Goal: Task Accomplishment & Management: Use online tool/utility

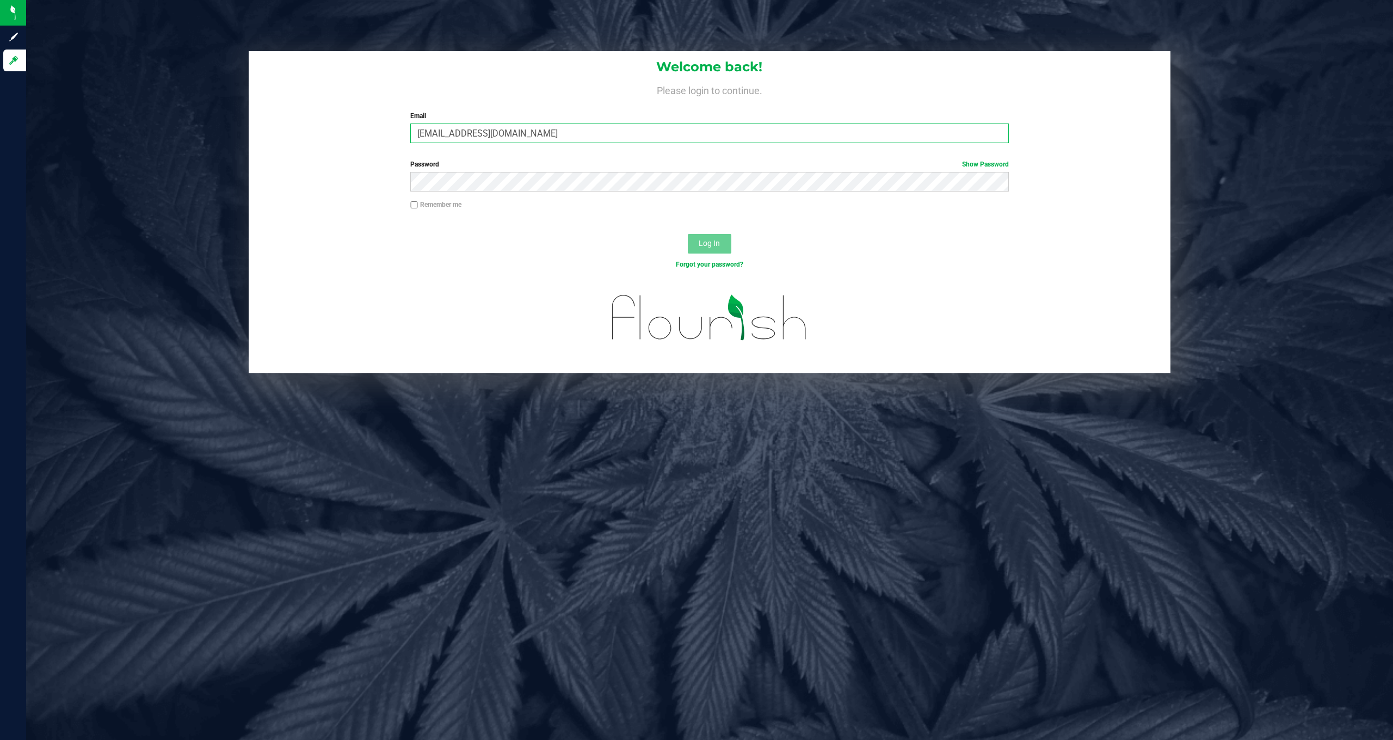
type input "[EMAIL_ADDRESS][DOMAIN_NAME]"
click at [715, 240] on span "Log In" at bounding box center [709, 243] width 21 height 9
click at [709, 243] on button "Log In" at bounding box center [710, 244] width 44 height 20
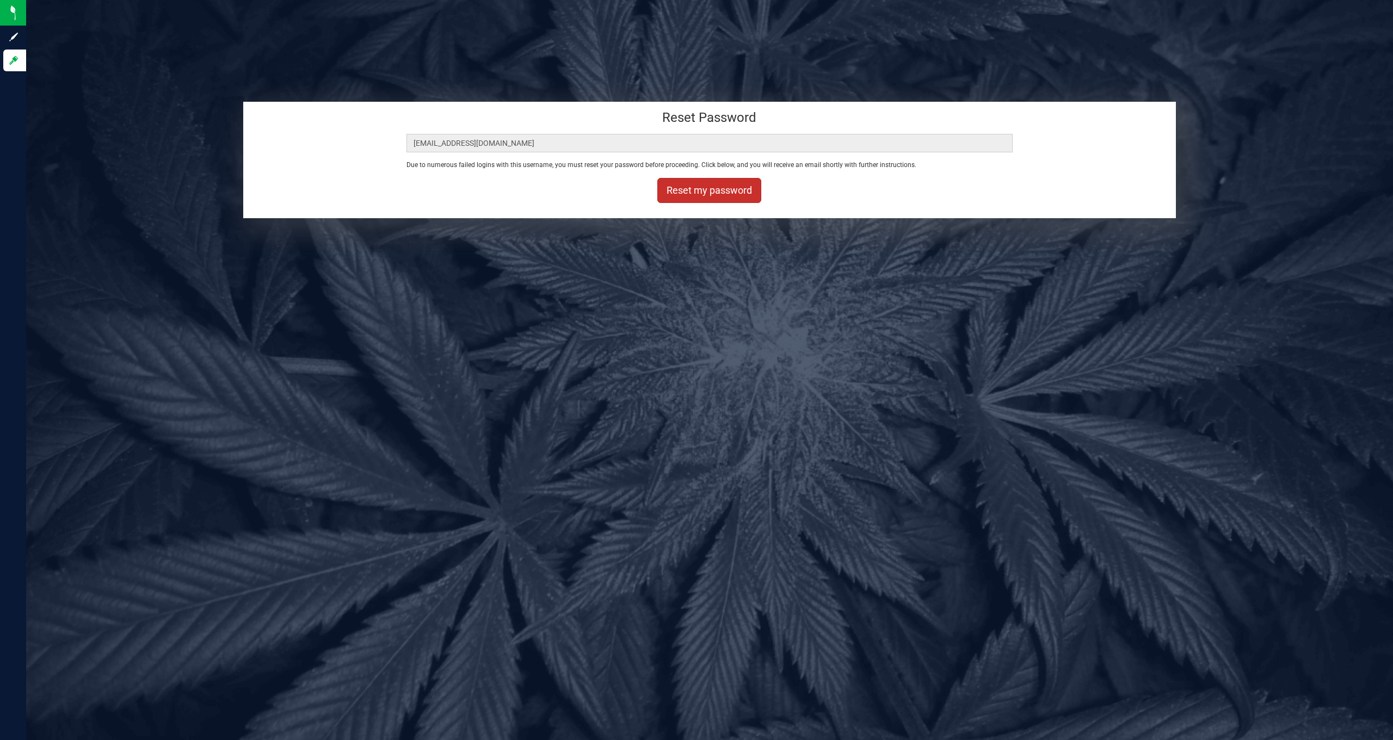
click at [699, 191] on button "Reset my password" at bounding box center [709, 190] width 104 height 25
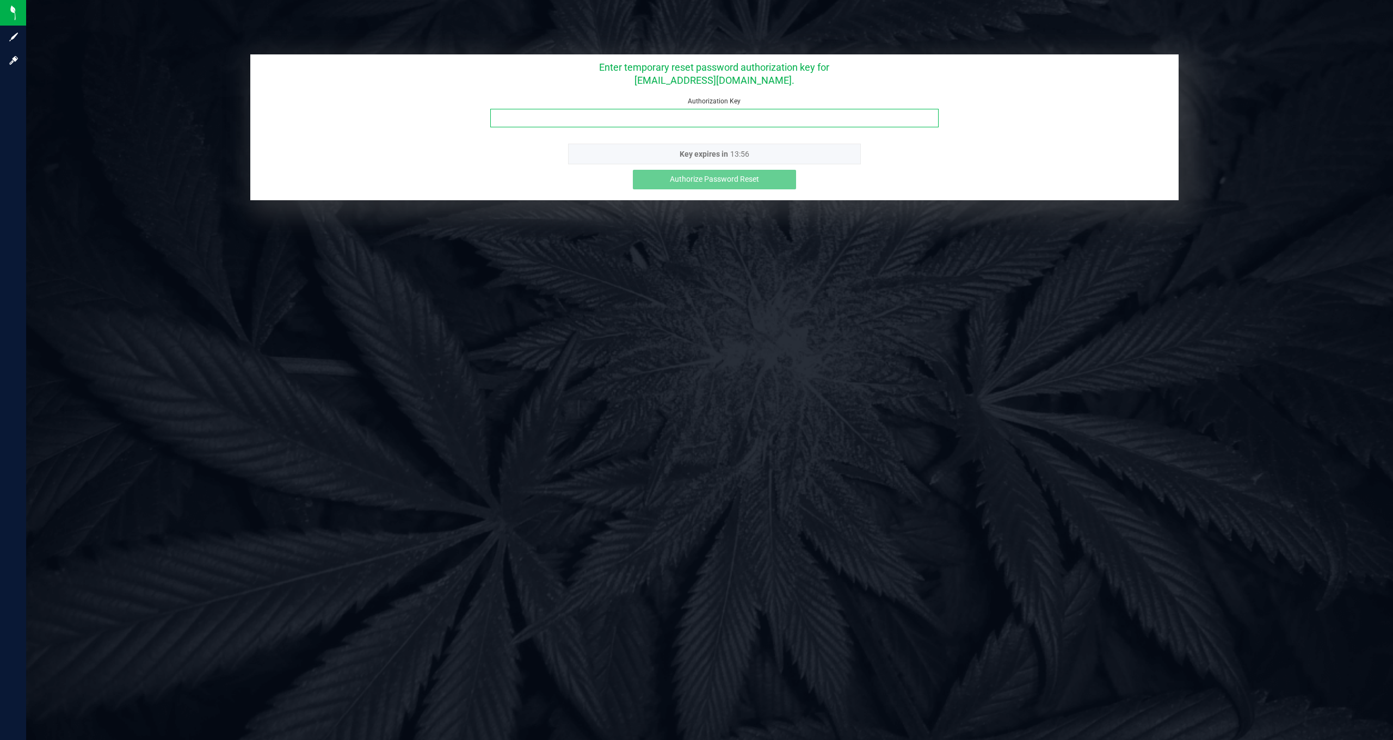
click at [757, 121] on input "Authorization Key" at bounding box center [714, 118] width 448 height 19
type input "ohaekhah"
click at [748, 178] on span "Authorize Password Reset" at bounding box center [714, 179] width 89 height 9
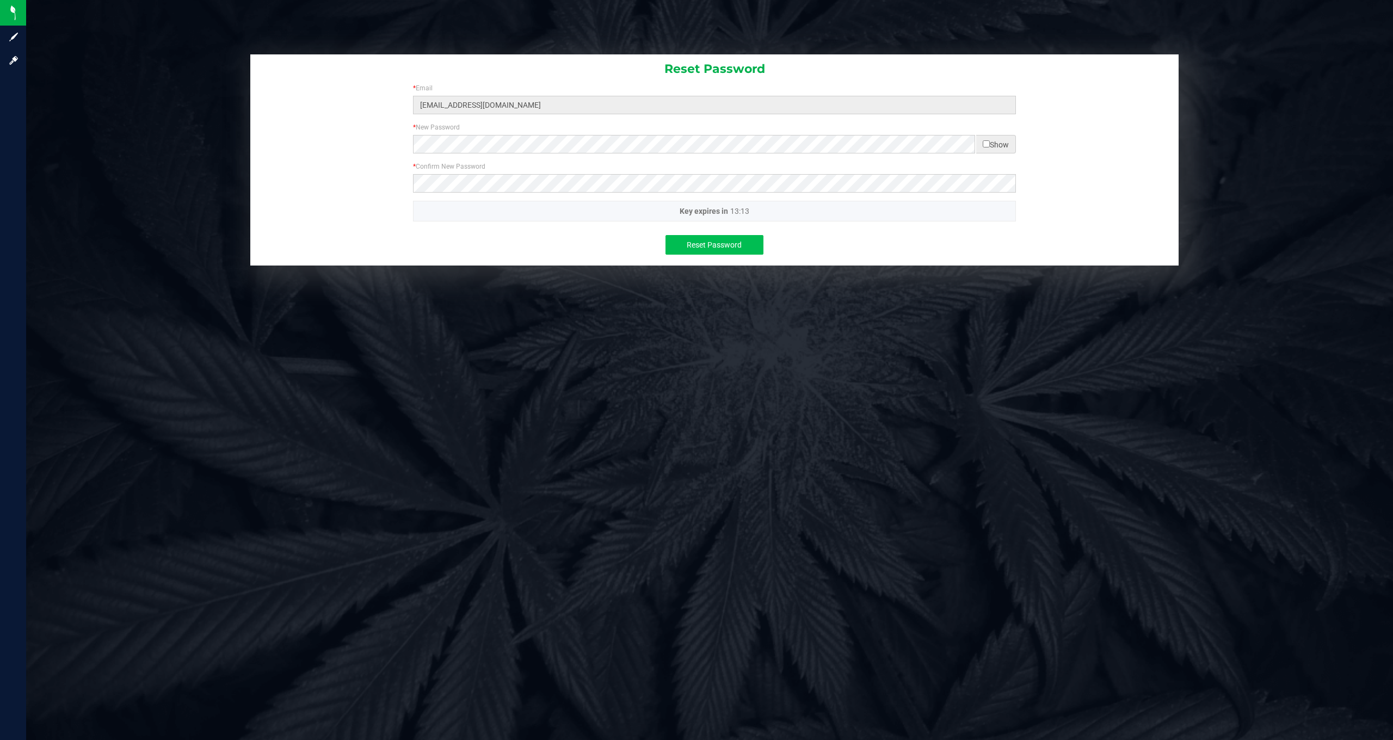
click at [693, 242] on span "Reset Password" at bounding box center [714, 245] width 55 height 9
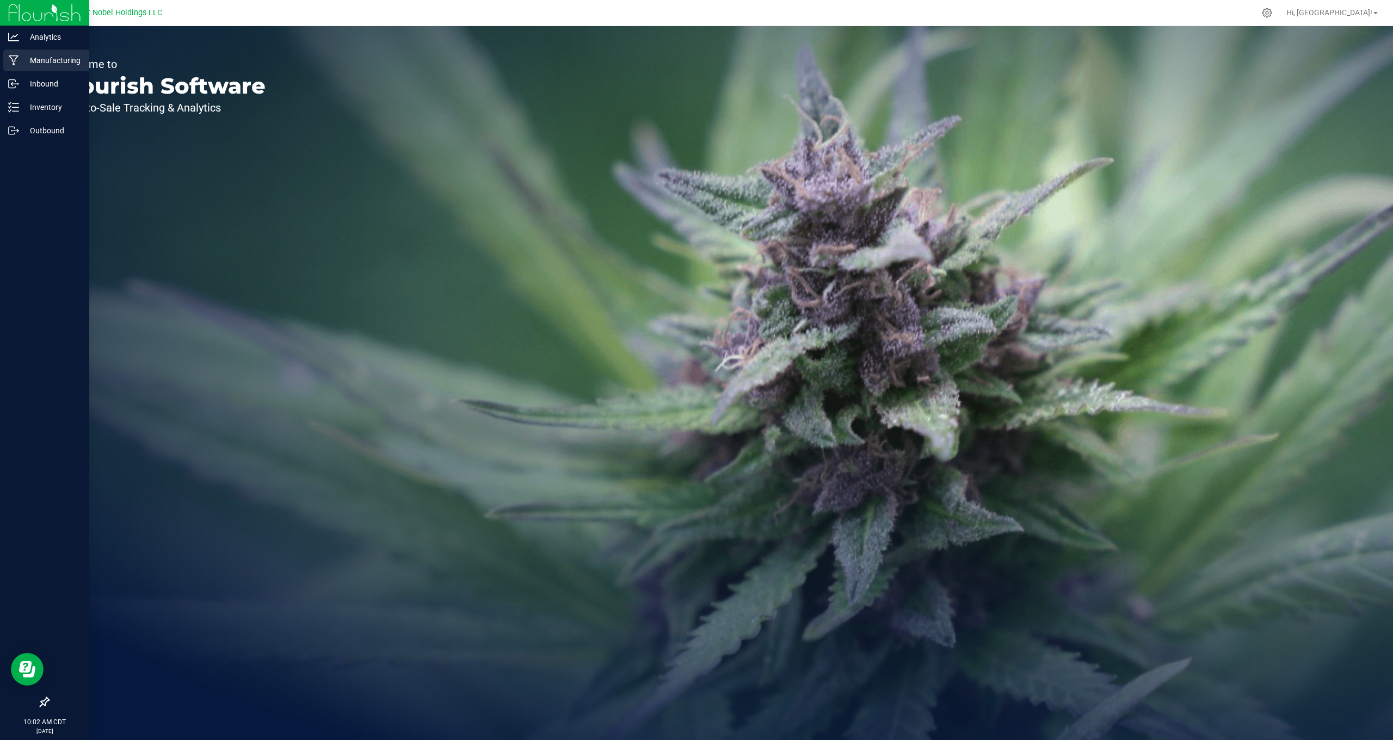
click at [50, 66] on p "Manufacturing" at bounding box center [51, 60] width 65 height 13
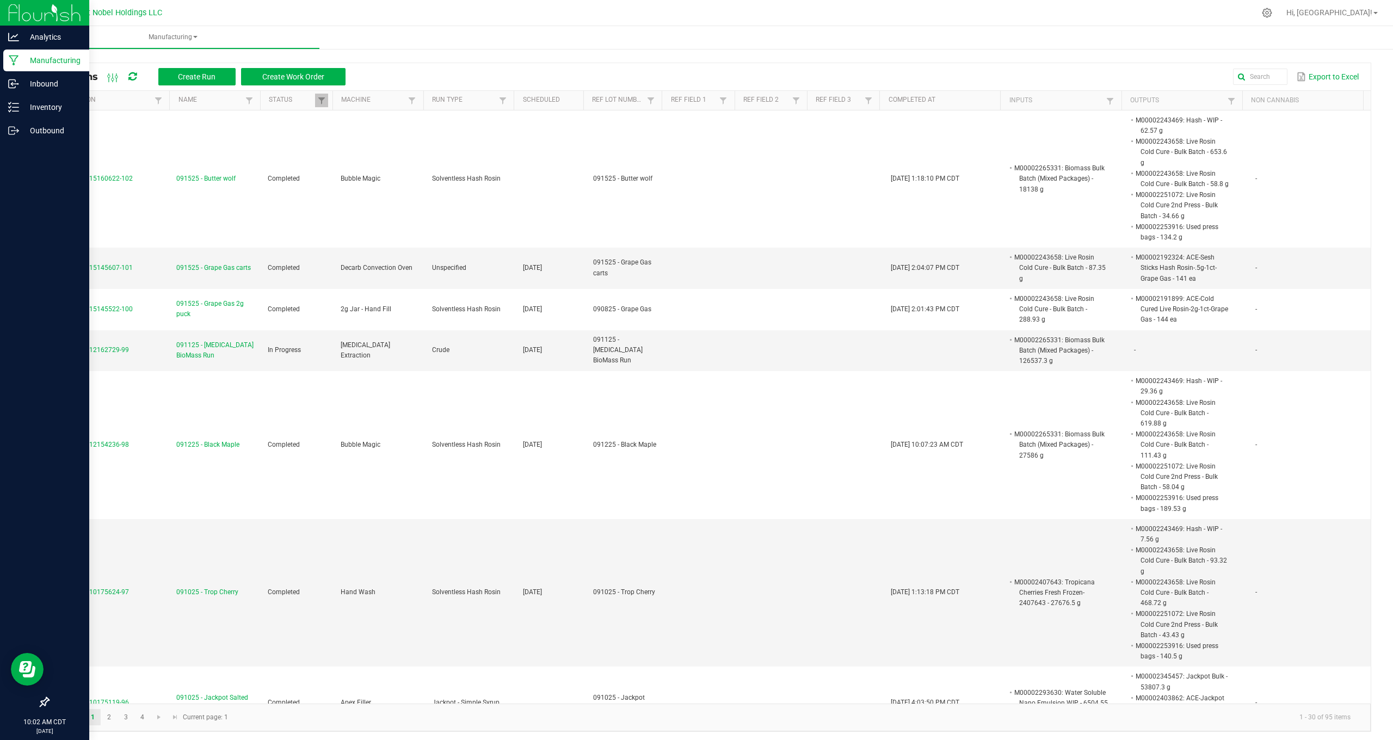
click at [31, 60] on p "Manufacturing" at bounding box center [51, 60] width 65 height 13
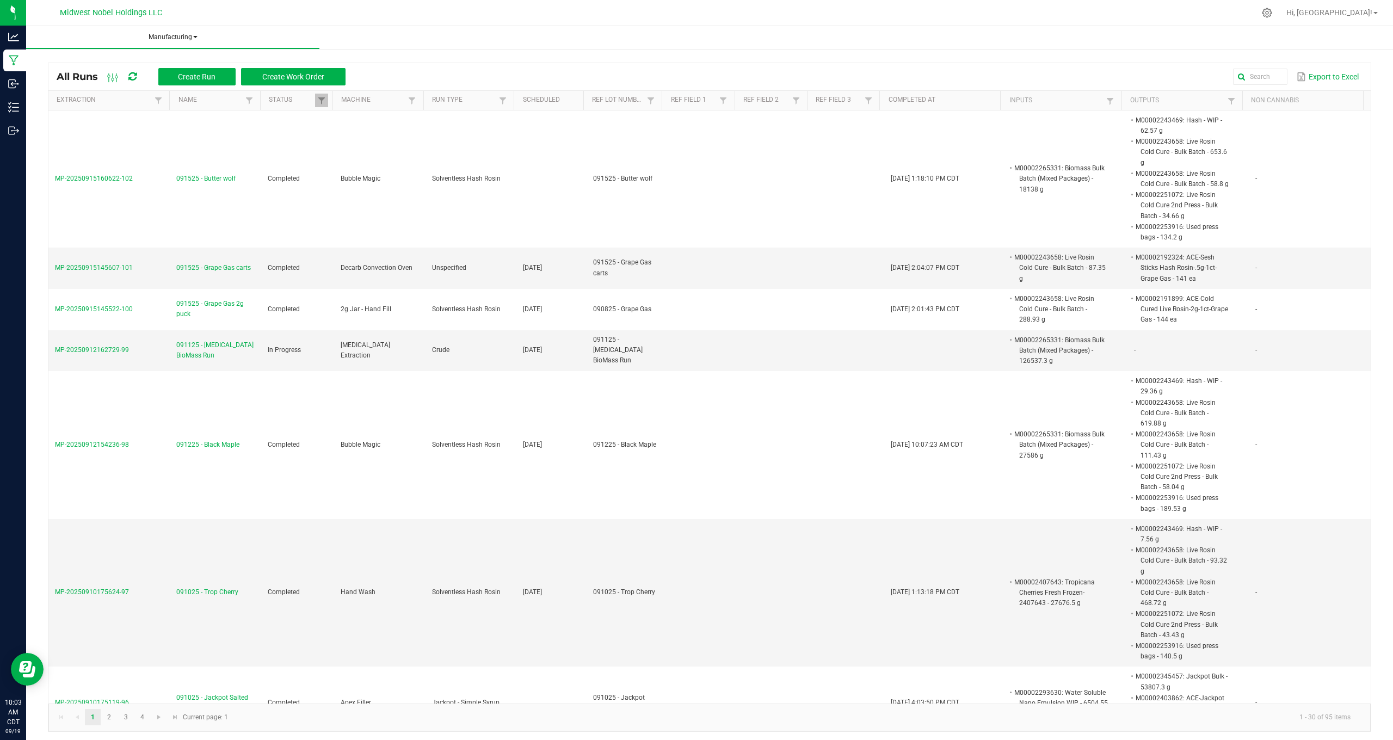
click at [176, 40] on span "Manufacturing" at bounding box center [172, 37] width 293 height 9
click at [388, 33] on ul "Manufacturing All runs Waste log" at bounding box center [722, 37] width 1393 height 23
click at [324, 348] on td "In Progress" at bounding box center [297, 350] width 73 height 41
click at [191, 344] on span "091125 - [MEDICAL_DATA] BioMass Run" at bounding box center [215, 350] width 78 height 21
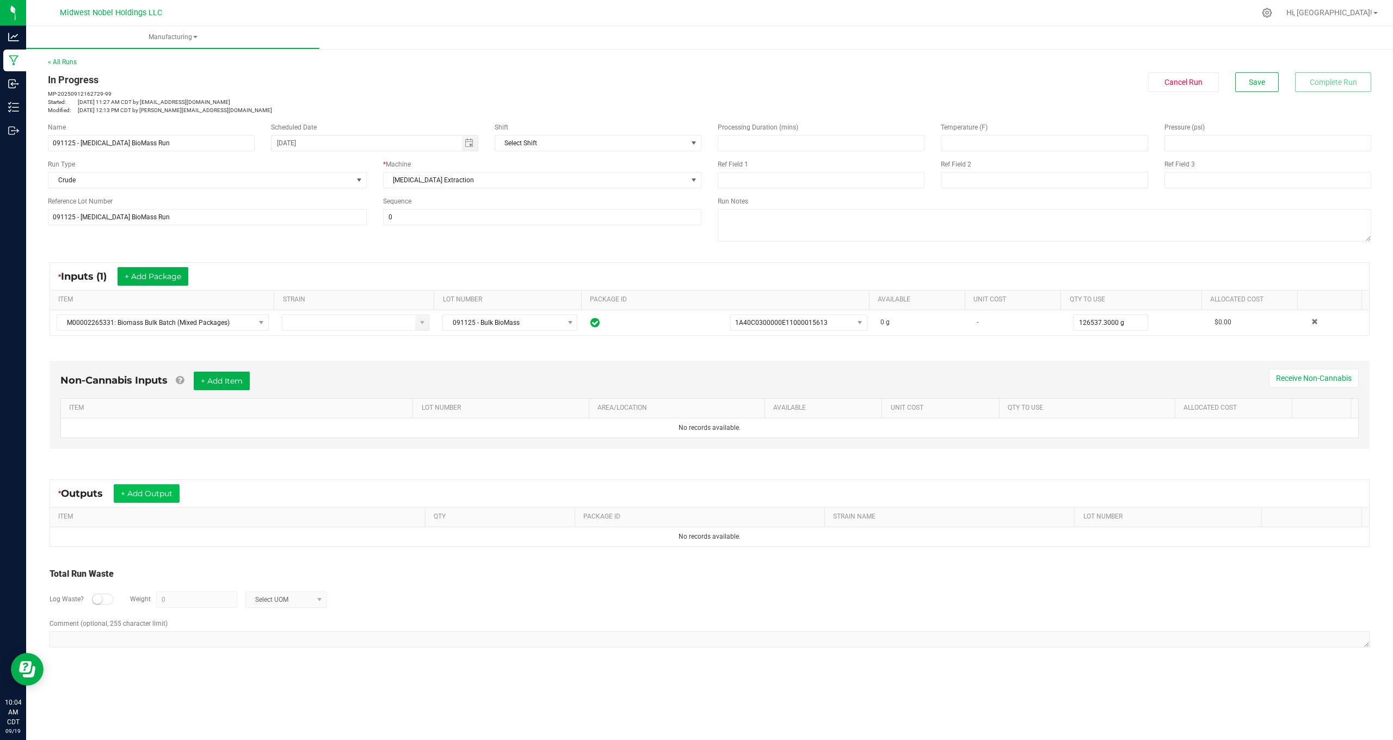
click at [146, 493] on button "+ Add Output" at bounding box center [147, 493] width 66 height 19
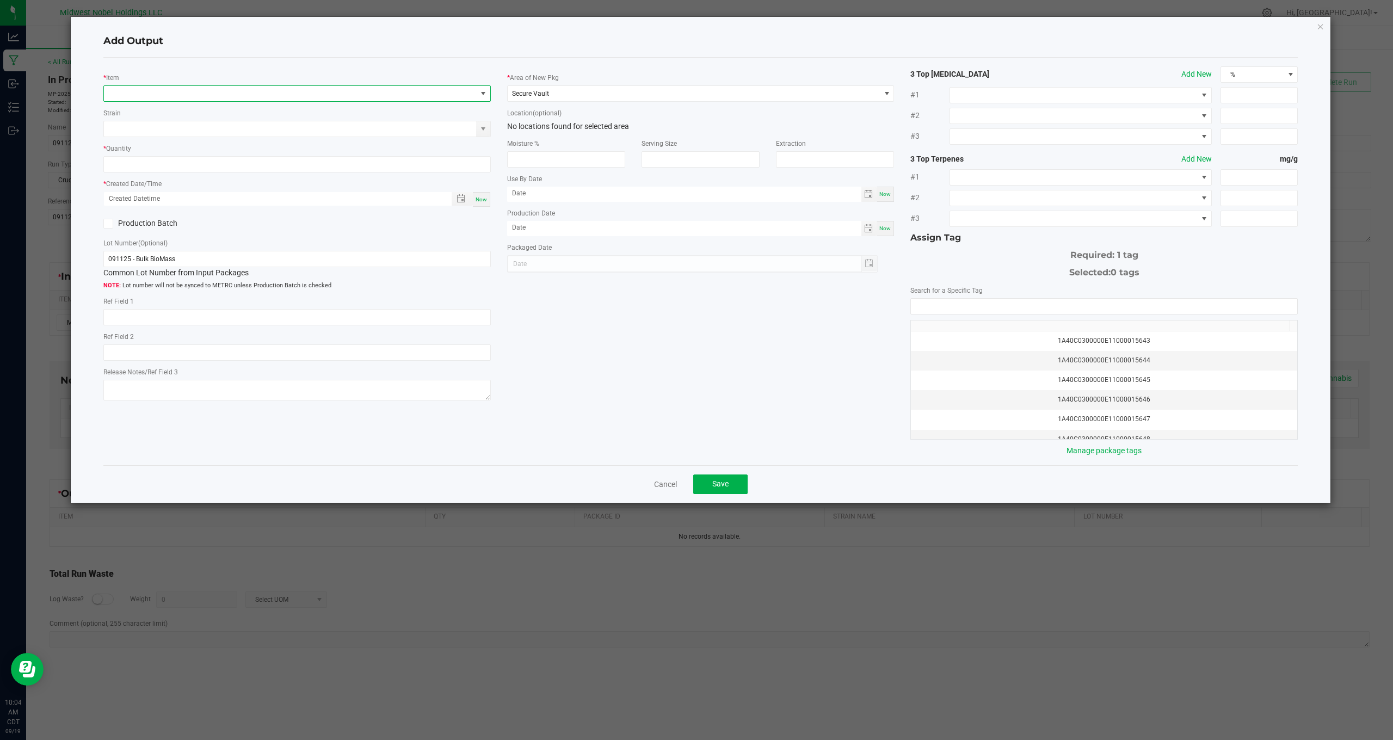
click at [484, 90] on span "NO DATA FOUND" at bounding box center [483, 93] width 9 height 9
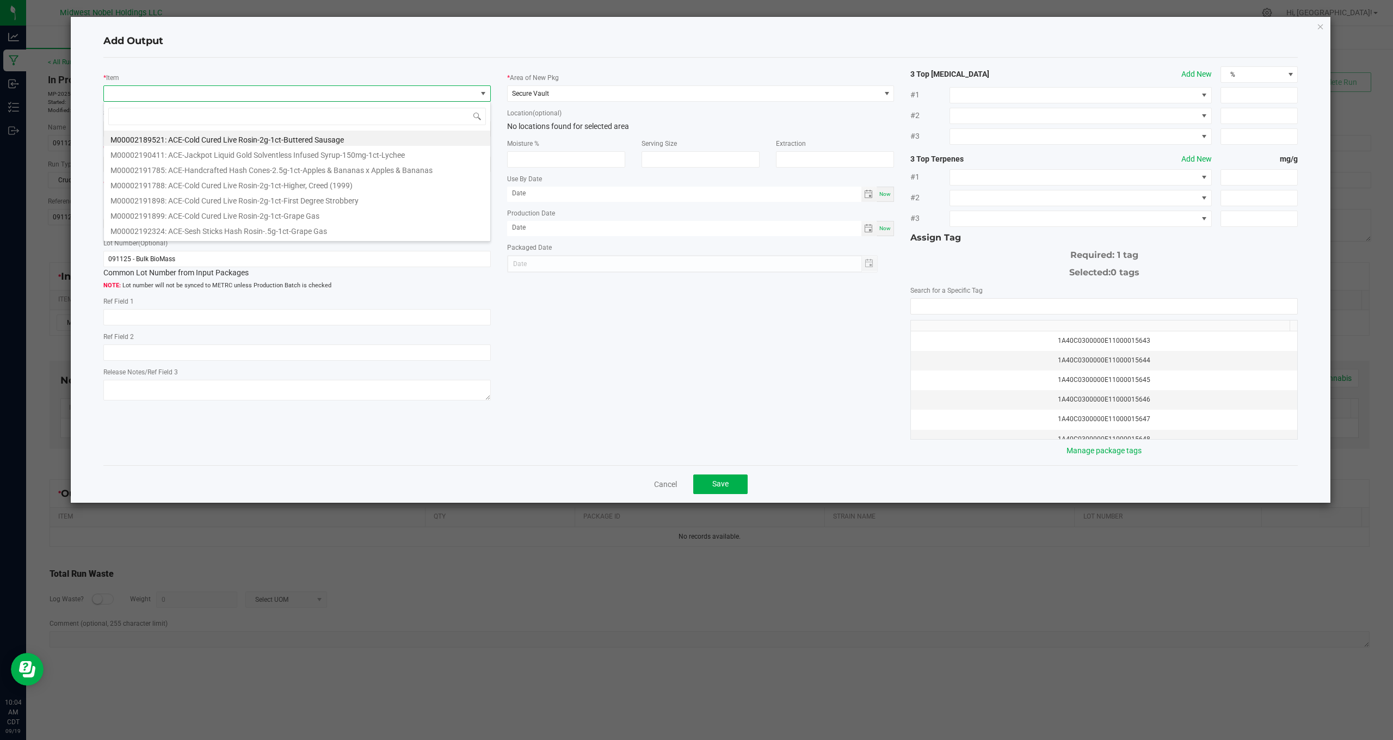
scroll to position [16, 388]
type input "cru"
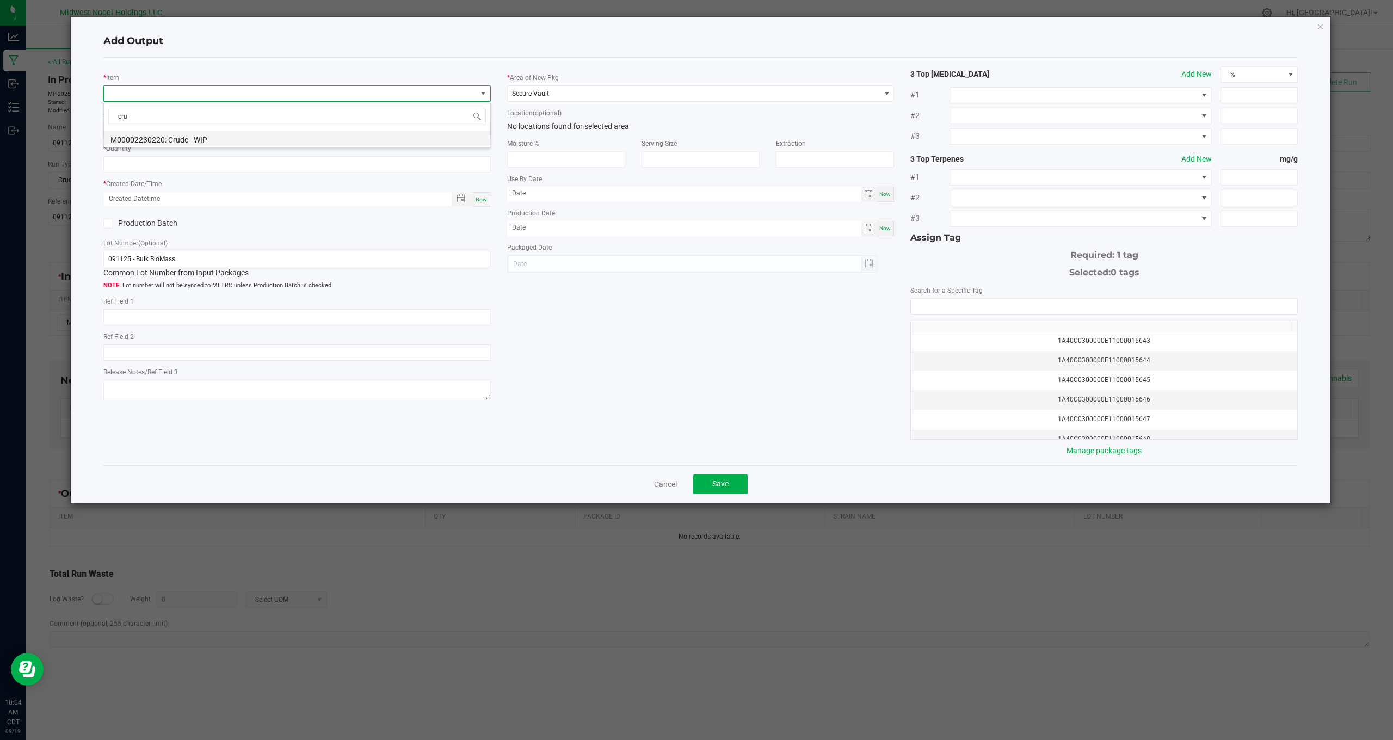
click at [184, 134] on li "M00002230220: Crude - WIP" at bounding box center [297, 138] width 386 height 15
click at [486, 126] on span at bounding box center [483, 129] width 9 height 9
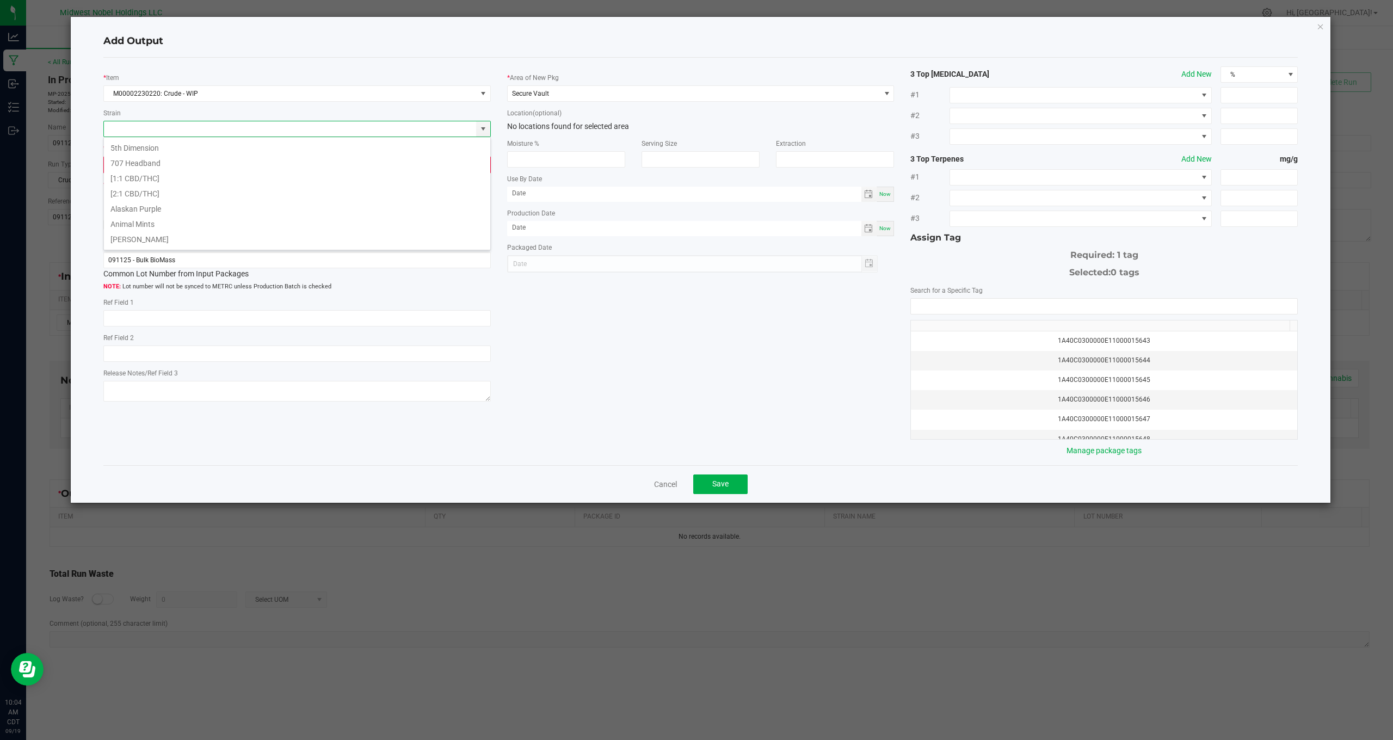
click at [520, 334] on div "* Item M00002230220: Crude - WIP Strain * Quantity 0.0000 g * Created Date/Time…" at bounding box center [701, 261] width 1212 height 390
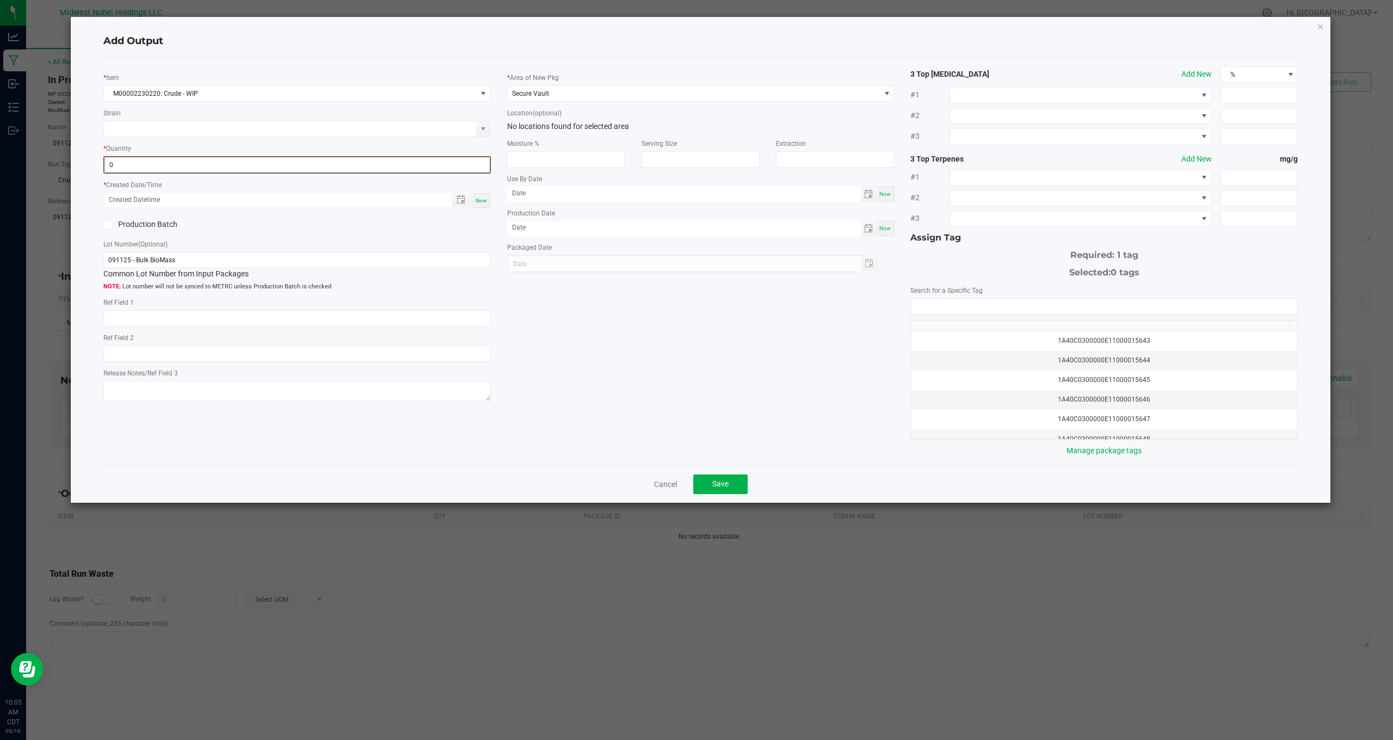
click at [381, 168] on input "0" at bounding box center [297, 164] width 385 height 15
type input "24405.0000 g"
click at [479, 199] on span "Now" at bounding box center [481, 199] width 11 height 6
type input "[DATE] 10:05 AM"
type input "[DATE]"
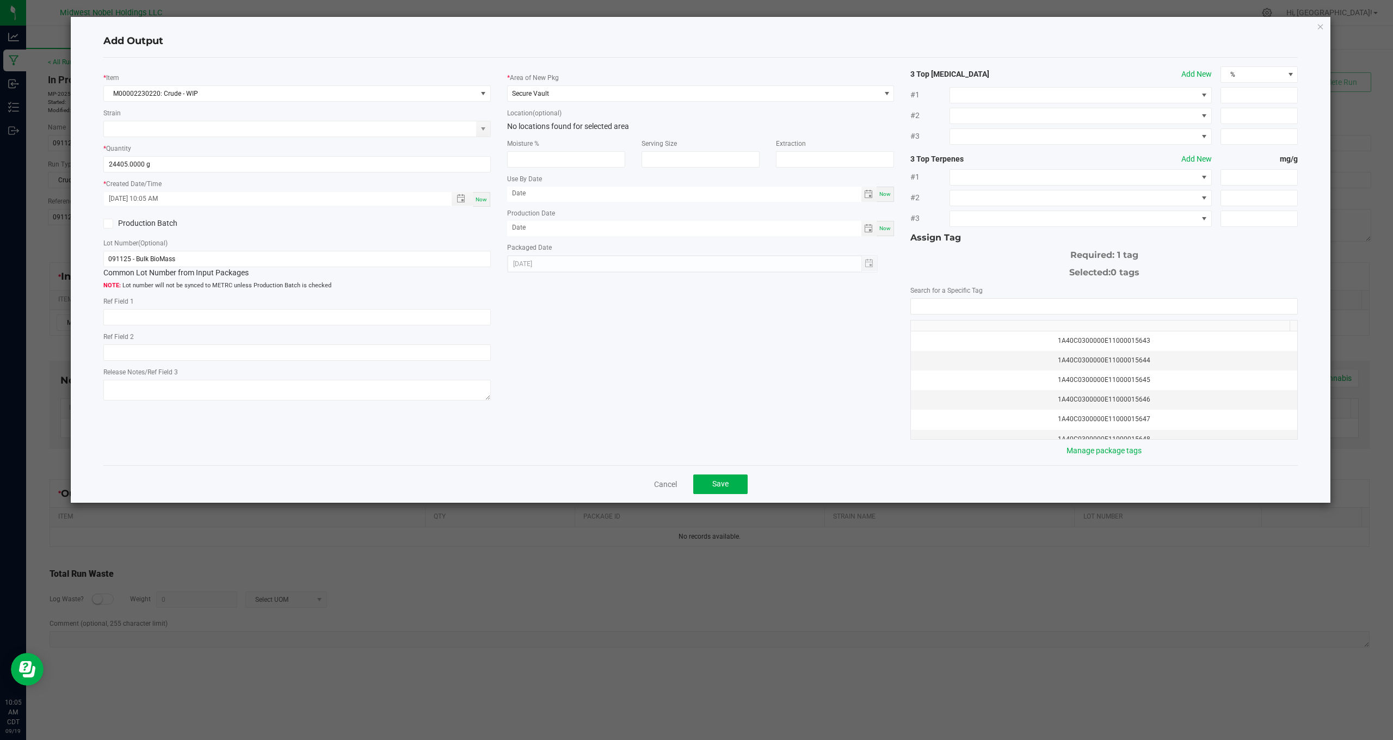
click at [108, 224] on icon at bounding box center [108, 224] width 7 height 0
click at [0, 0] on input "Production Batch" at bounding box center [0, 0] width 0 height 0
drag, startPoint x: 226, startPoint y: 267, endPoint x: 20, endPoint y: 267, distance: 206.3
click at [20, 267] on ngb-modal-window "Add Output * Item M00002230220: Crude - WIP Strain * Quantity 24405.0000 g * Cr…" at bounding box center [701, 370] width 1402 height 740
click at [135, 267] on input "091925 _ Crude" at bounding box center [297, 267] width 388 height 16
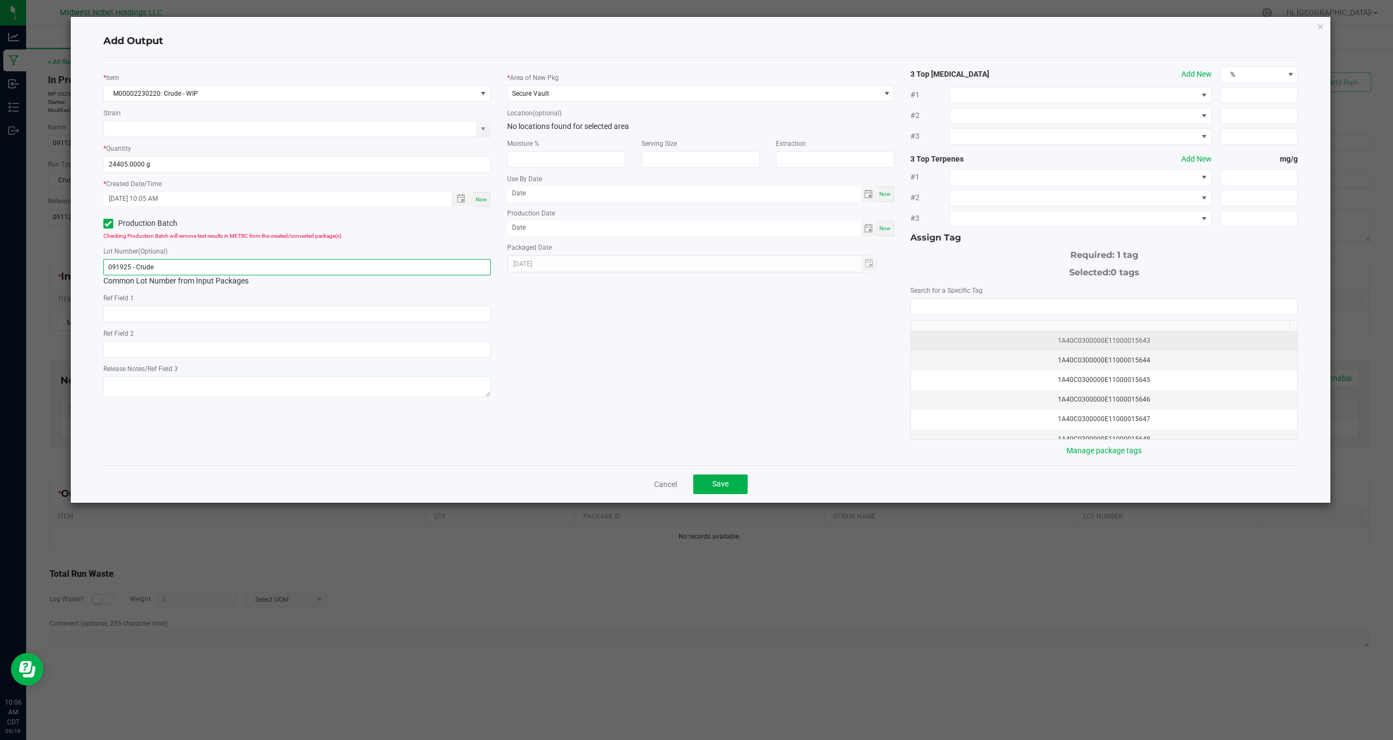
type input "091925 - Crude"
click at [1077, 340] on div "1A40C0300000E11000015643" at bounding box center [1104, 341] width 373 height 10
click at [738, 478] on button "Save" at bounding box center [720, 485] width 54 height 20
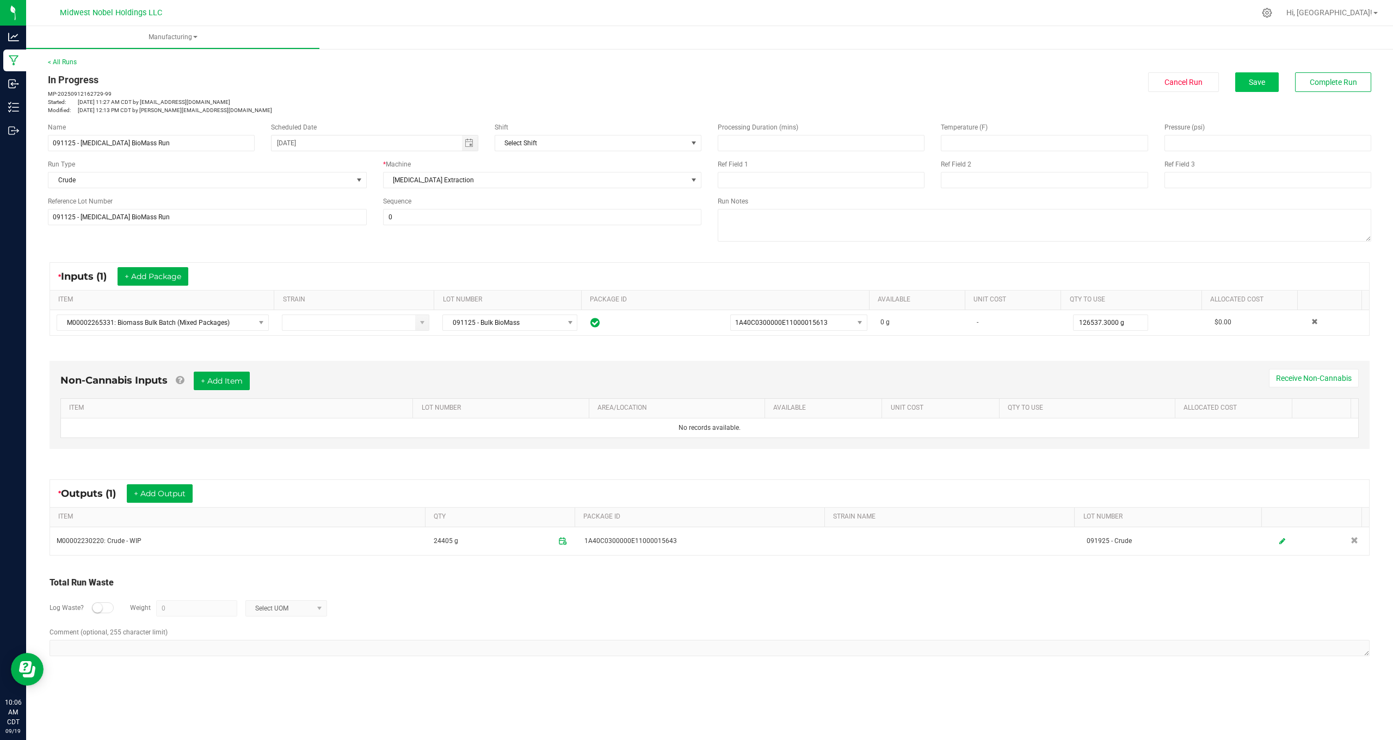
click at [1247, 87] on button "Save" at bounding box center [1258, 82] width 44 height 20
click at [1315, 82] on span "Complete Run" at bounding box center [1333, 82] width 47 height 9
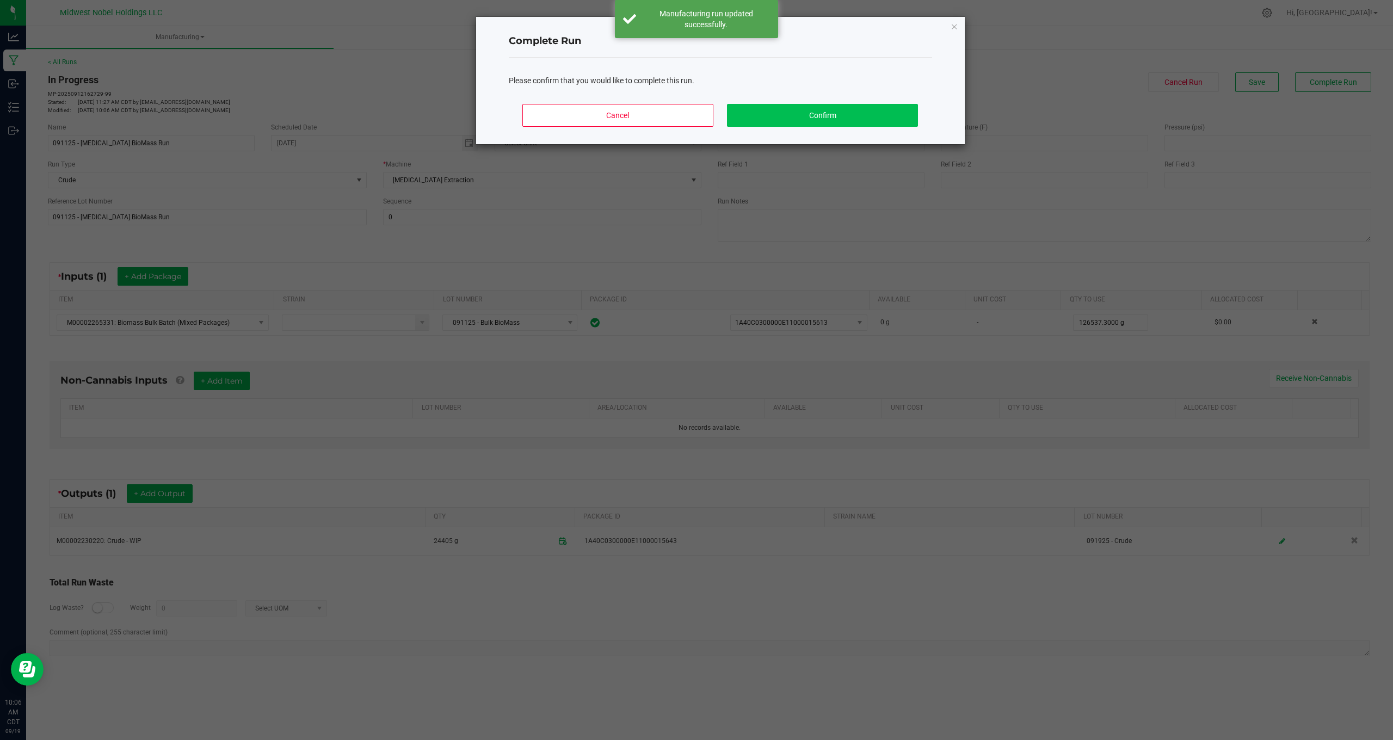
click at [888, 114] on button "Confirm" at bounding box center [822, 115] width 190 height 23
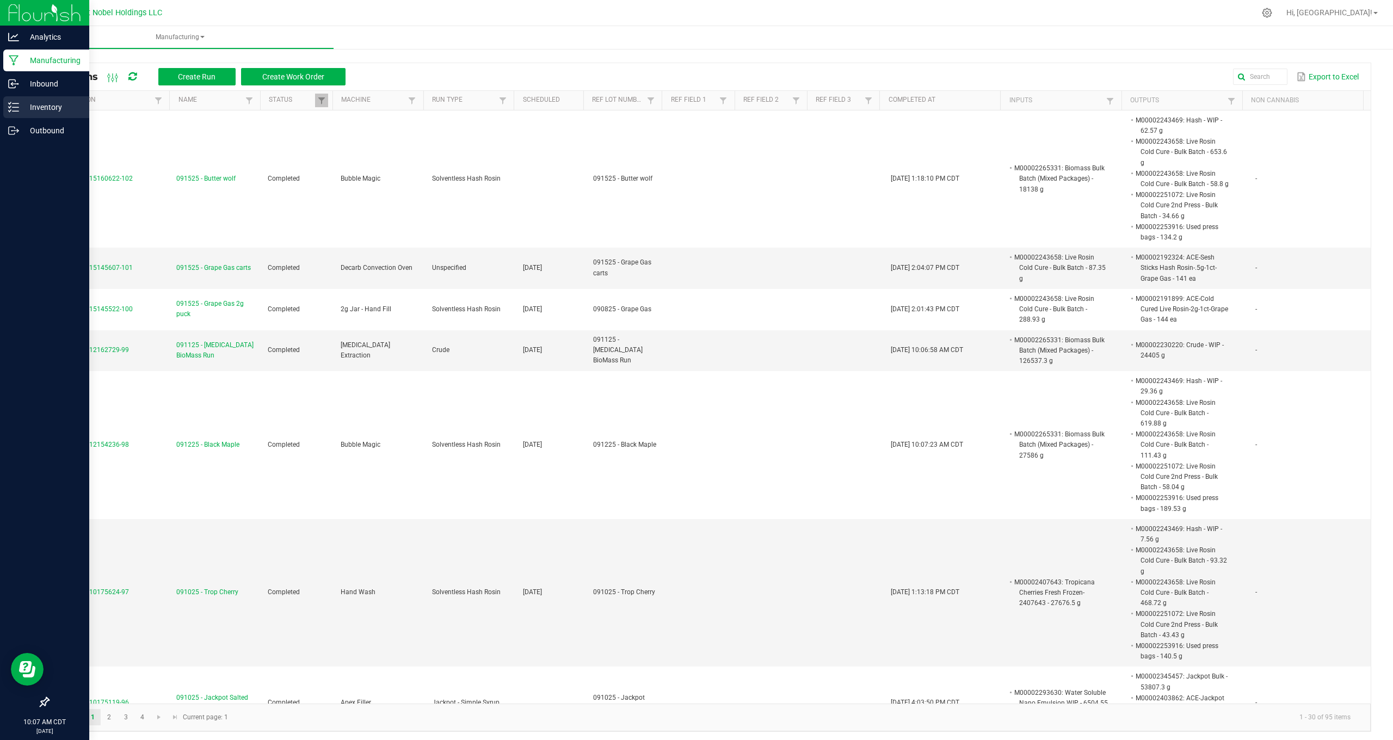
click at [40, 105] on p "Inventory" at bounding box center [51, 107] width 65 height 13
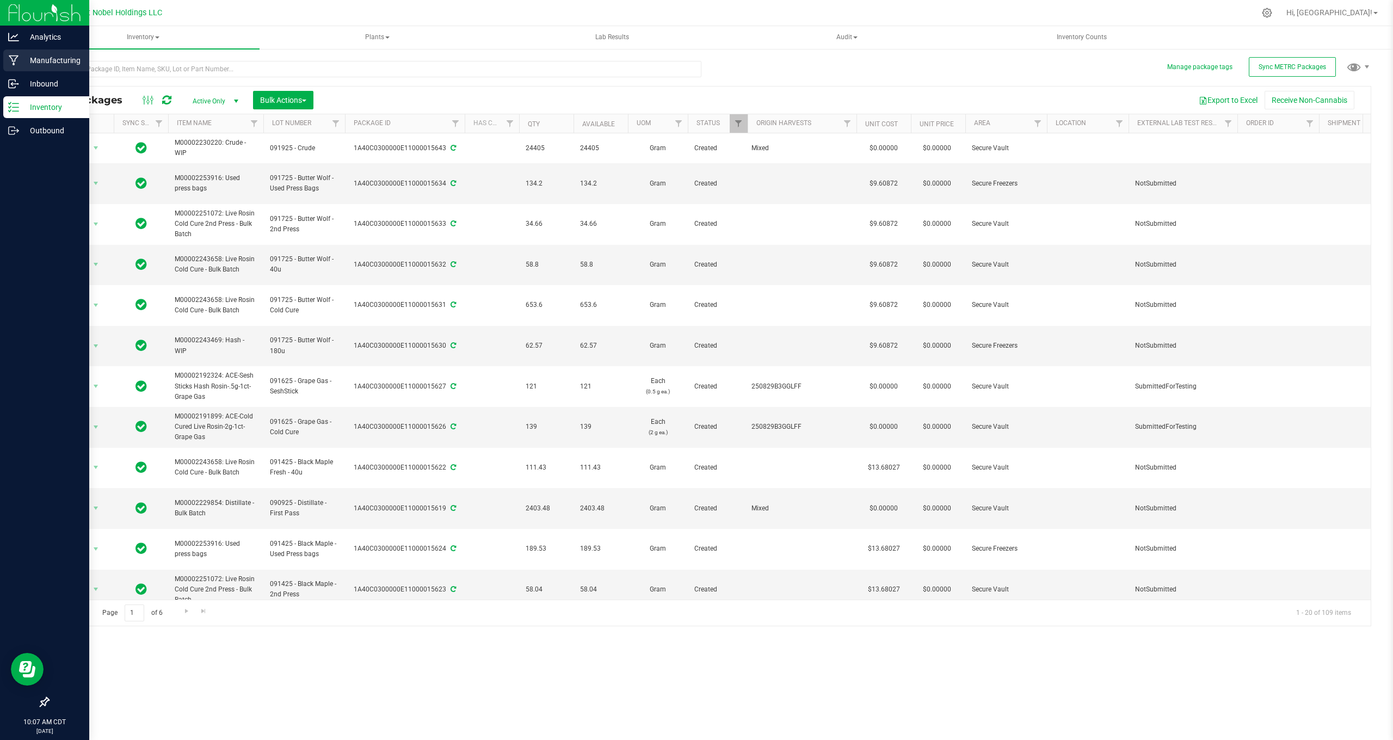
click at [51, 60] on p "Manufacturing" at bounding box center [51, 60] width 65 height 13
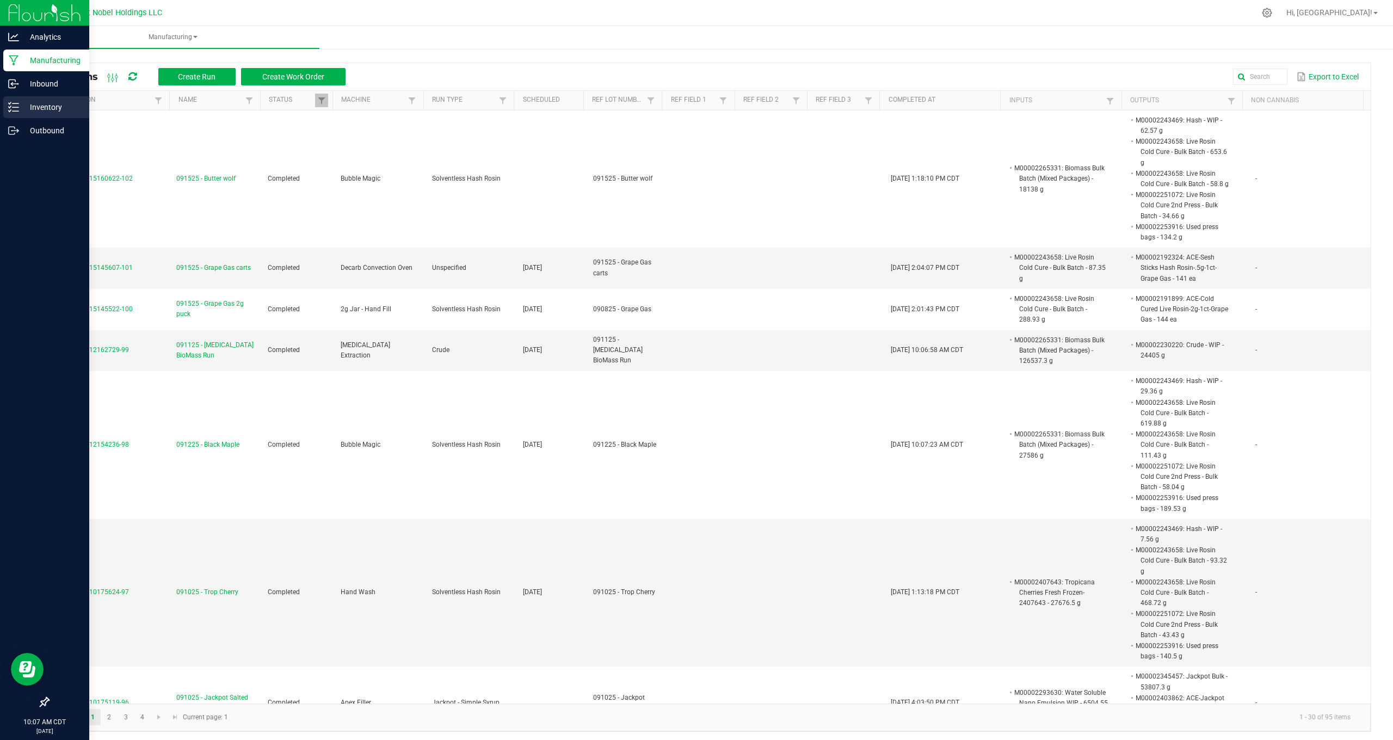
click at [23, 107] on p "Inventory" at bounding box center [51, 107] width 65 height 13
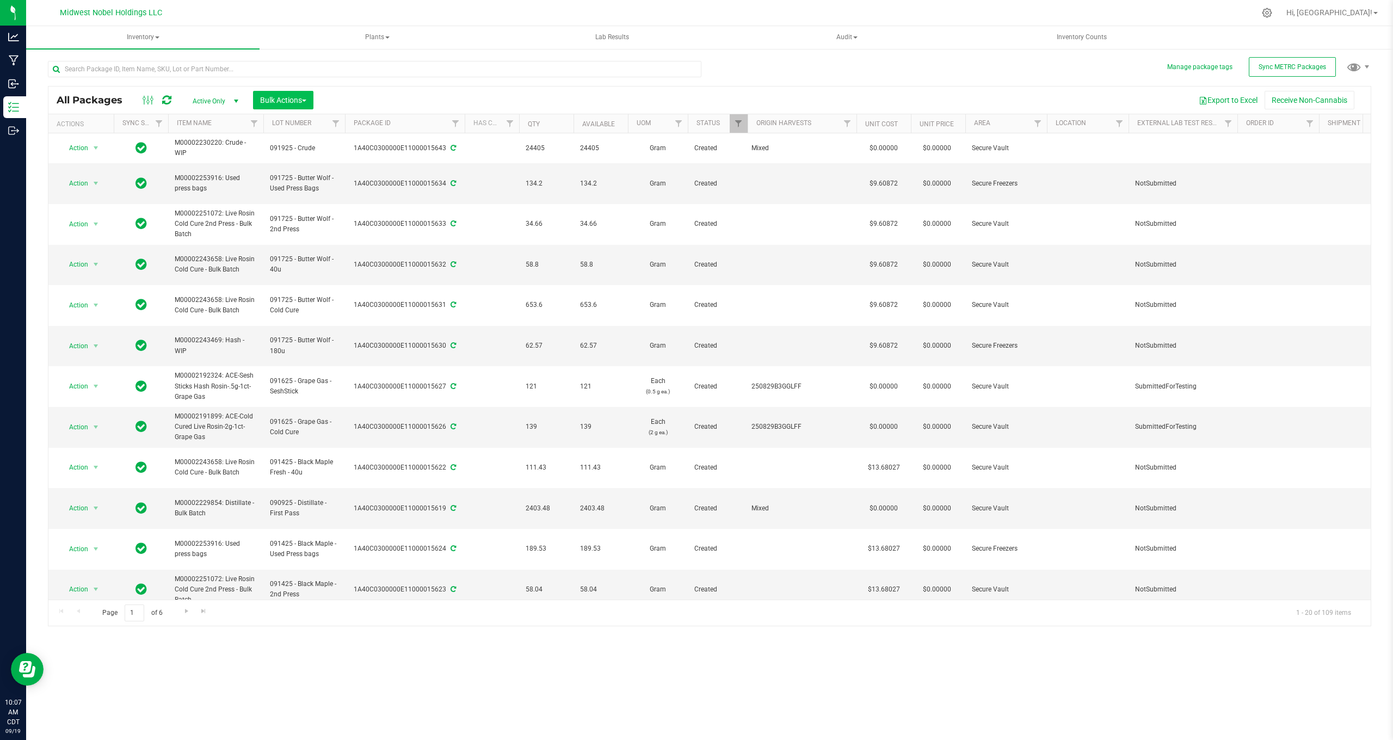
click at [293, 99] on span "Bulk Actions" at bounding box center [283, 100] width 46 height 9
click at [300, 128] on span "Add to manufacturing run" at bounding box center [301, 124] width 82 height 9
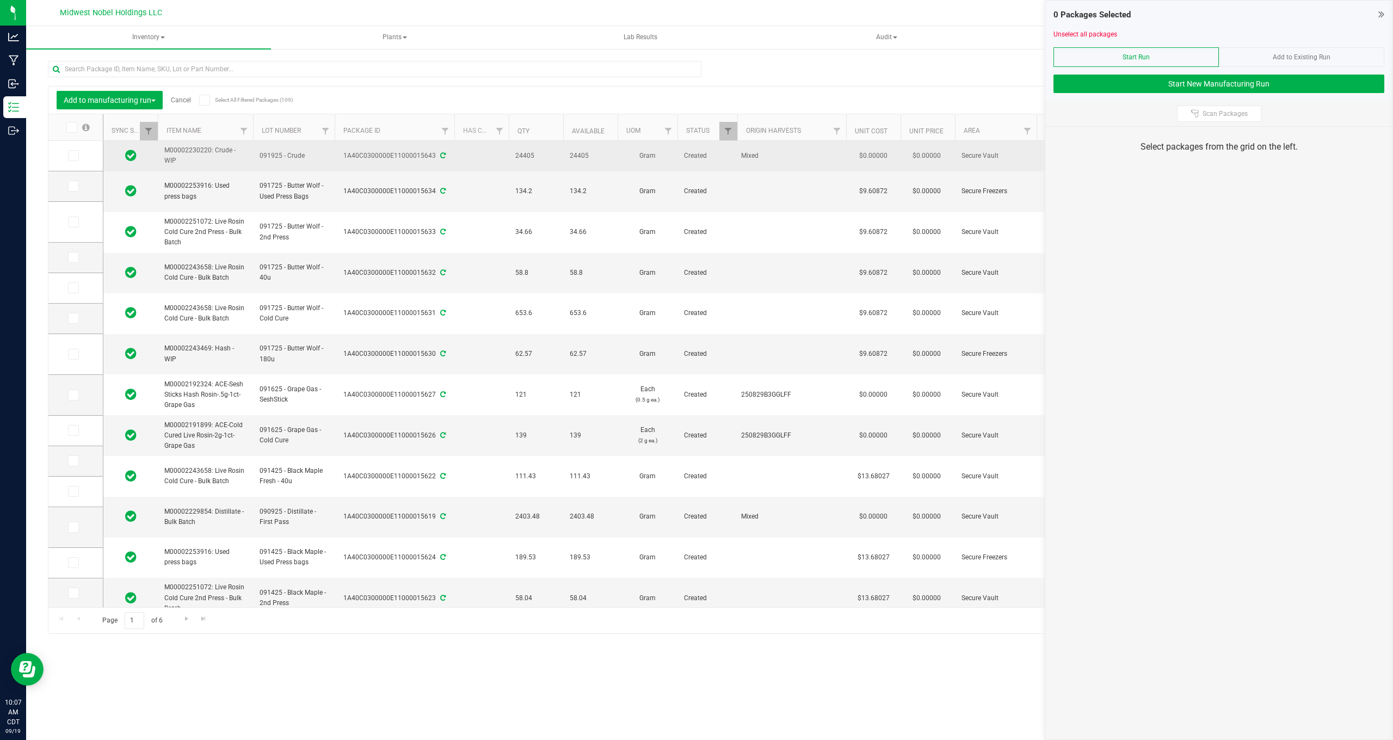
click at [265, 152] on span "091925 - Crude" at bounding box center [294, 156] width 69 height 10
click at [70, 153] on label at bounding box center [76, 155] width 16 height 11
click at [0, 0] on input "checkbox" at bounding box center [0, 0] width 0 height 0
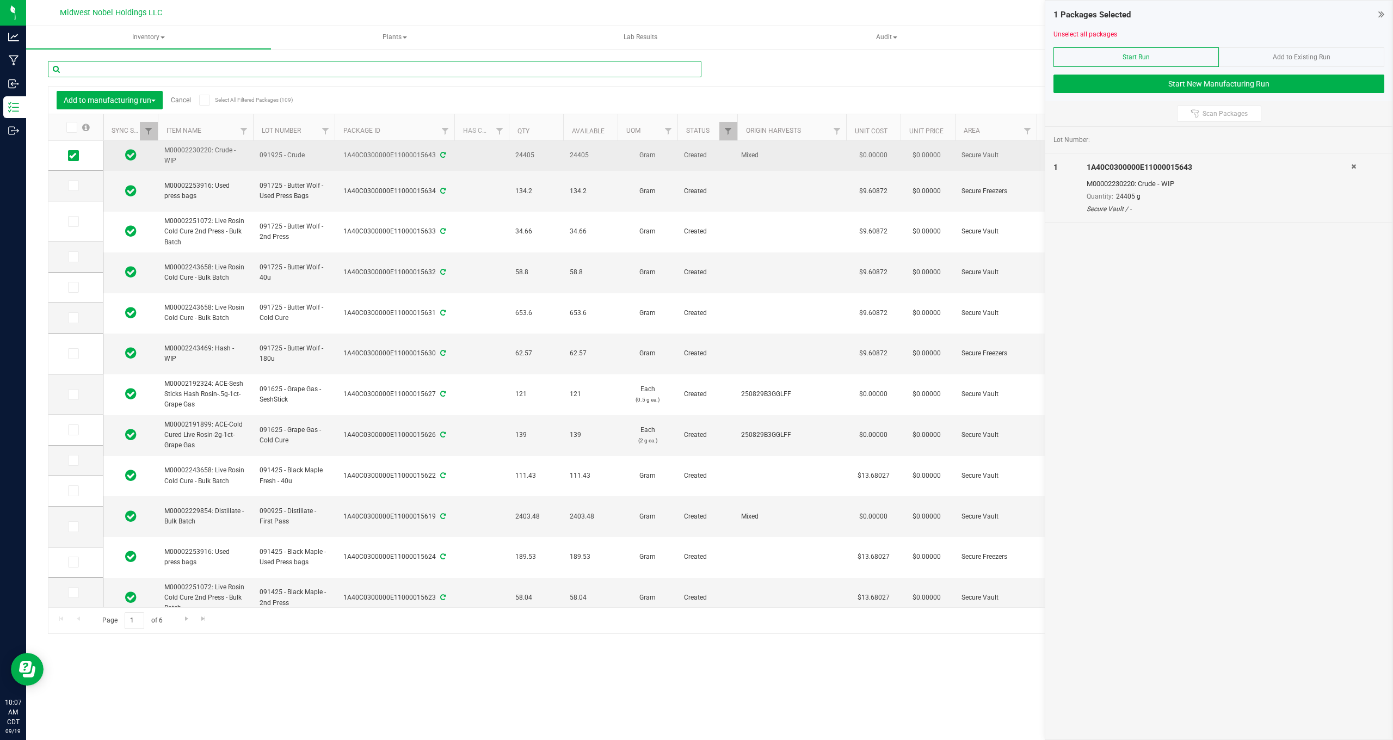
click at [302, 73] on input "text" at bounding box center [375, 69] width 654 height 16
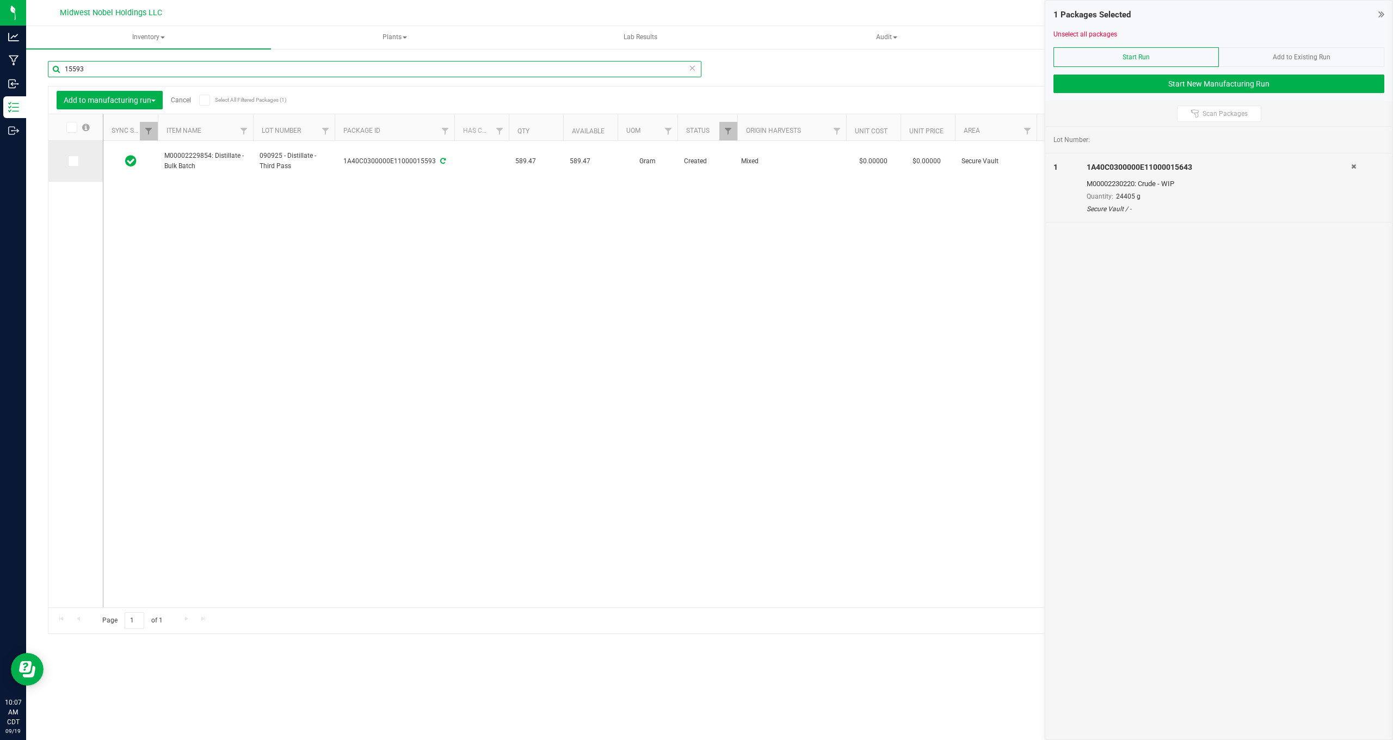
type input "15593"
click at [69, 161] on icon at bounding box center [72, 161] width 7 height 0
click at [0, 0] on input "checkbox" at bounding box center [0, 0] width 0 height 0
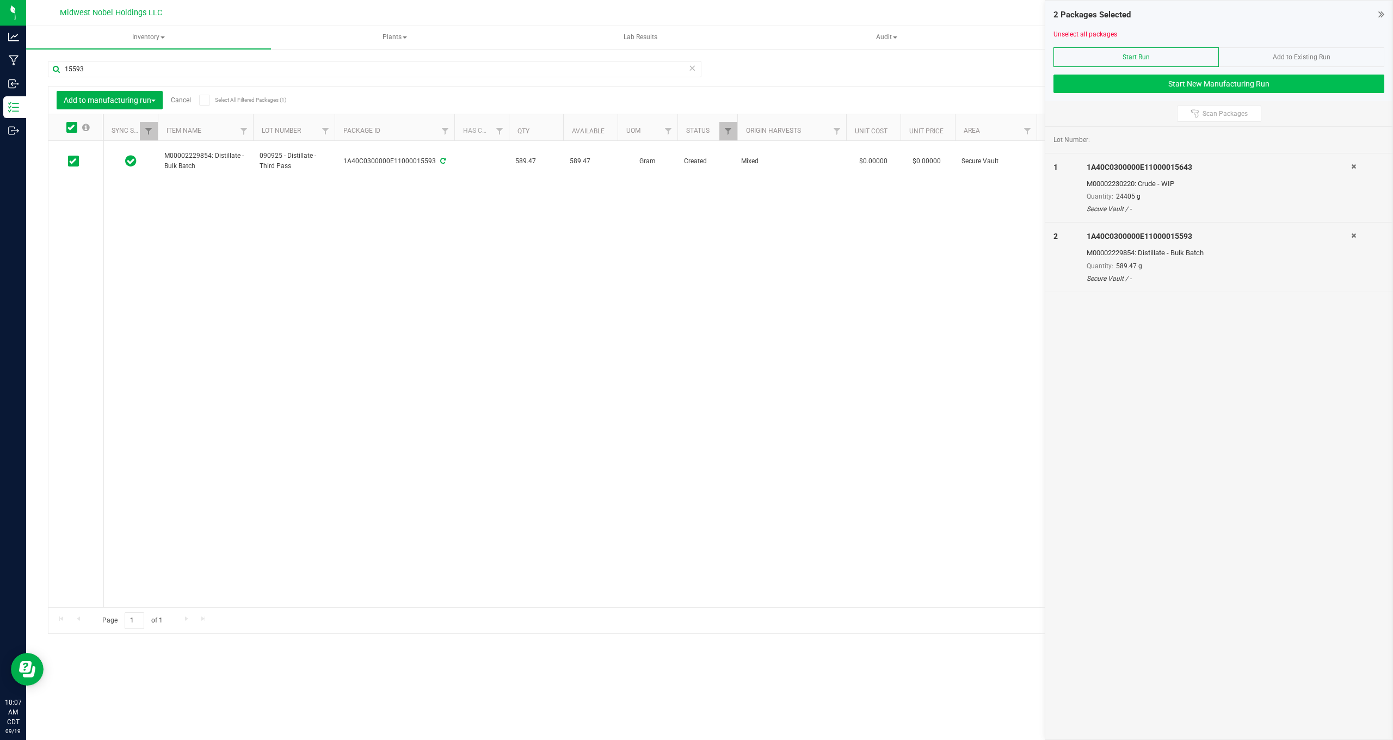
click at [1204, 82] on button "Start New Manufacturing Run" at bounding box center [1219, 84] width 331 height 19
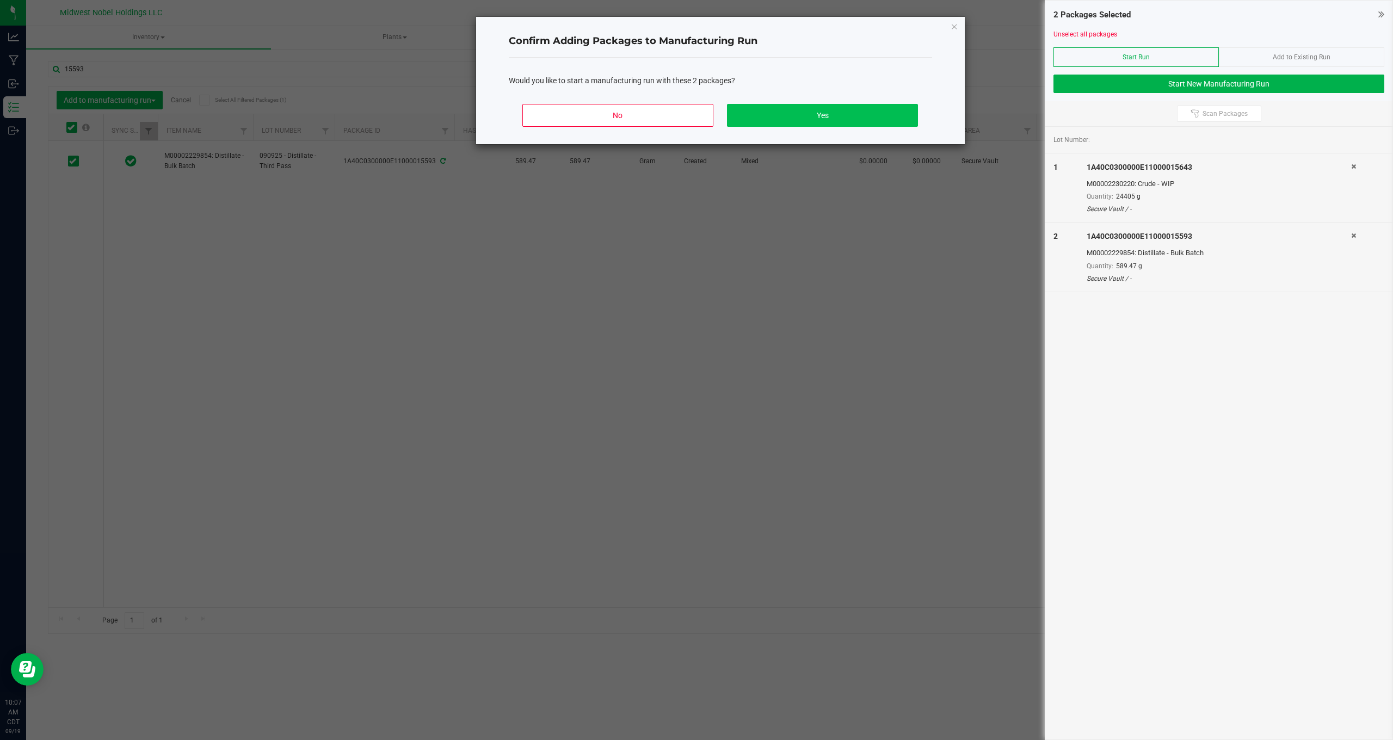
click at [797, 113] on button "Yes" at bounding box center [822, 115] width 190 height 23
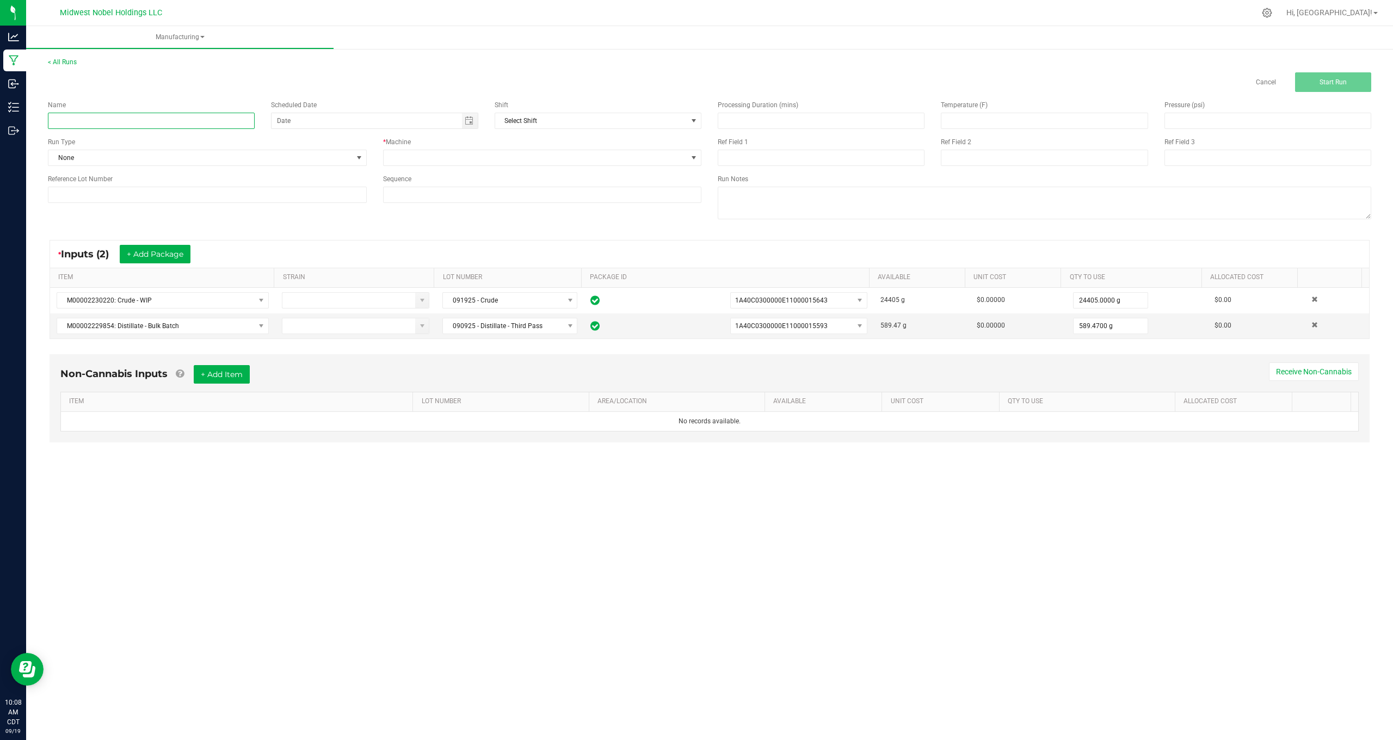
click at [121, 120] on input at bounding box center [151, 121] width 207 height 16
click at [471, 121] on span "Toggle calendar" at bounding box center [469, 120] width 9 height 9
type input "091925 - Distillate"
click at [373, 76] on div "Cancel Start Run" at bounding box center [710, 82] width 1340 height 20
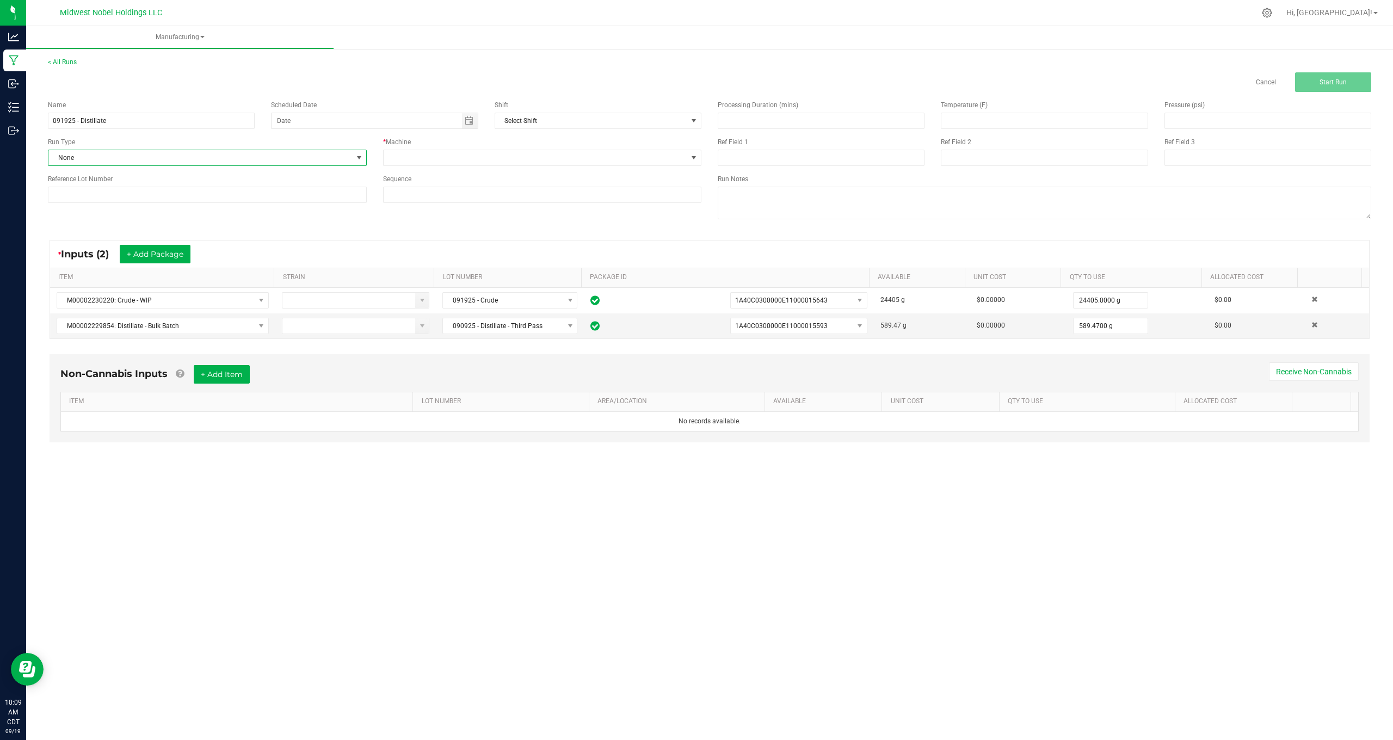
click at [361, 161] on span at bounding box center [359, 157] width 9 height 9
click at [70, 267] on span "Distillate" at bounding box center [68, 268] width 26 height 11
click at [699, 159] on span at bounding box center [694, 157] width 14 height 15
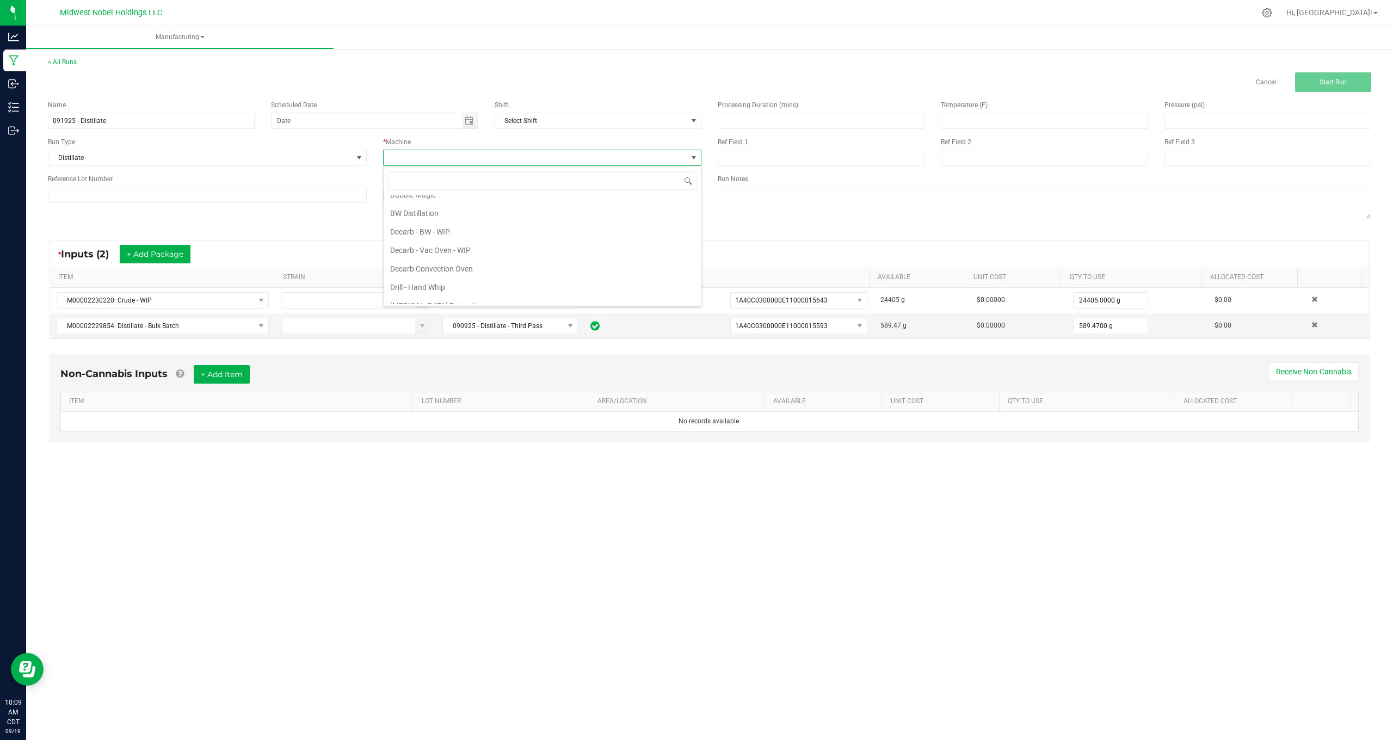
scroll to position [63, 0]
click at [439, 214] on li "BW Distillation" at bounding box center [543, 216] width 318 height 19
click at [208, 199] on input at bounding box center [207, 195] width 319 height 16
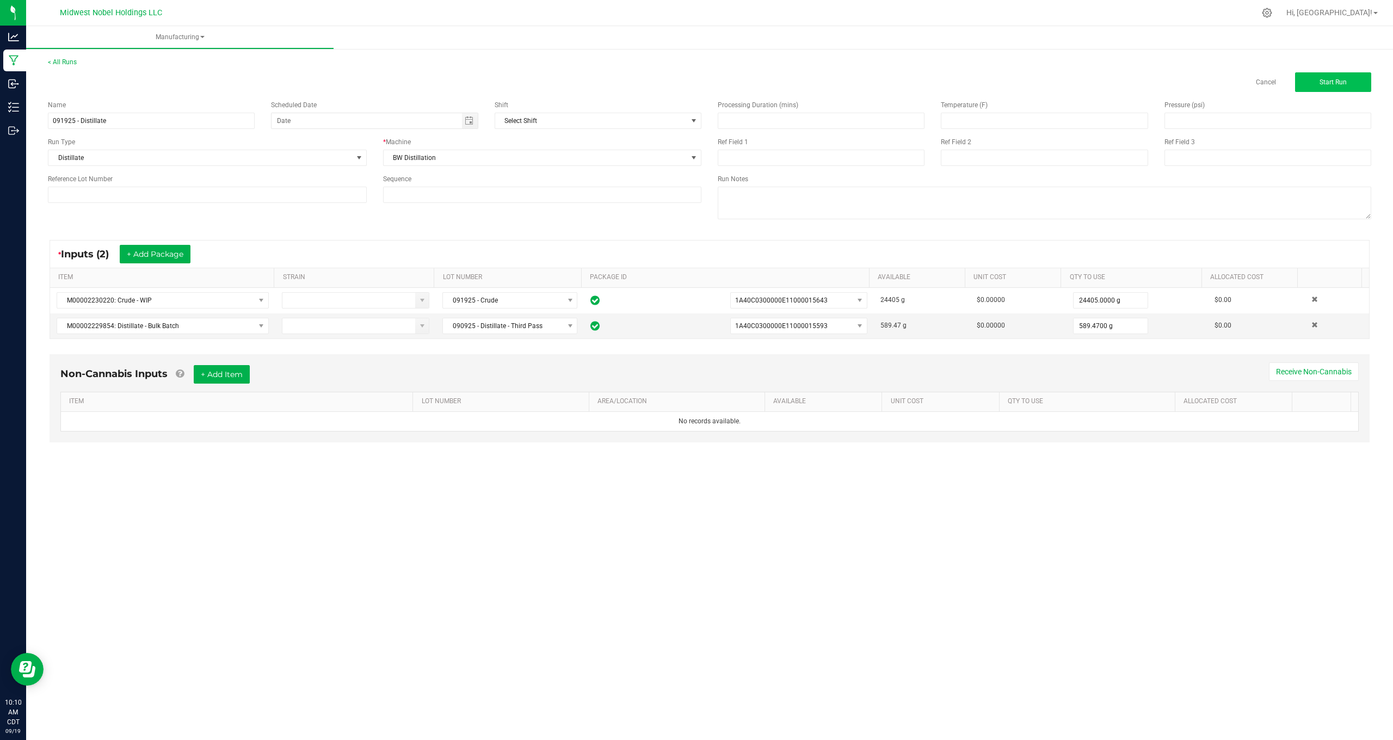
click at [1319, 84] on button "Start Run" at bounding box center [1333, 82] width 76 height 20
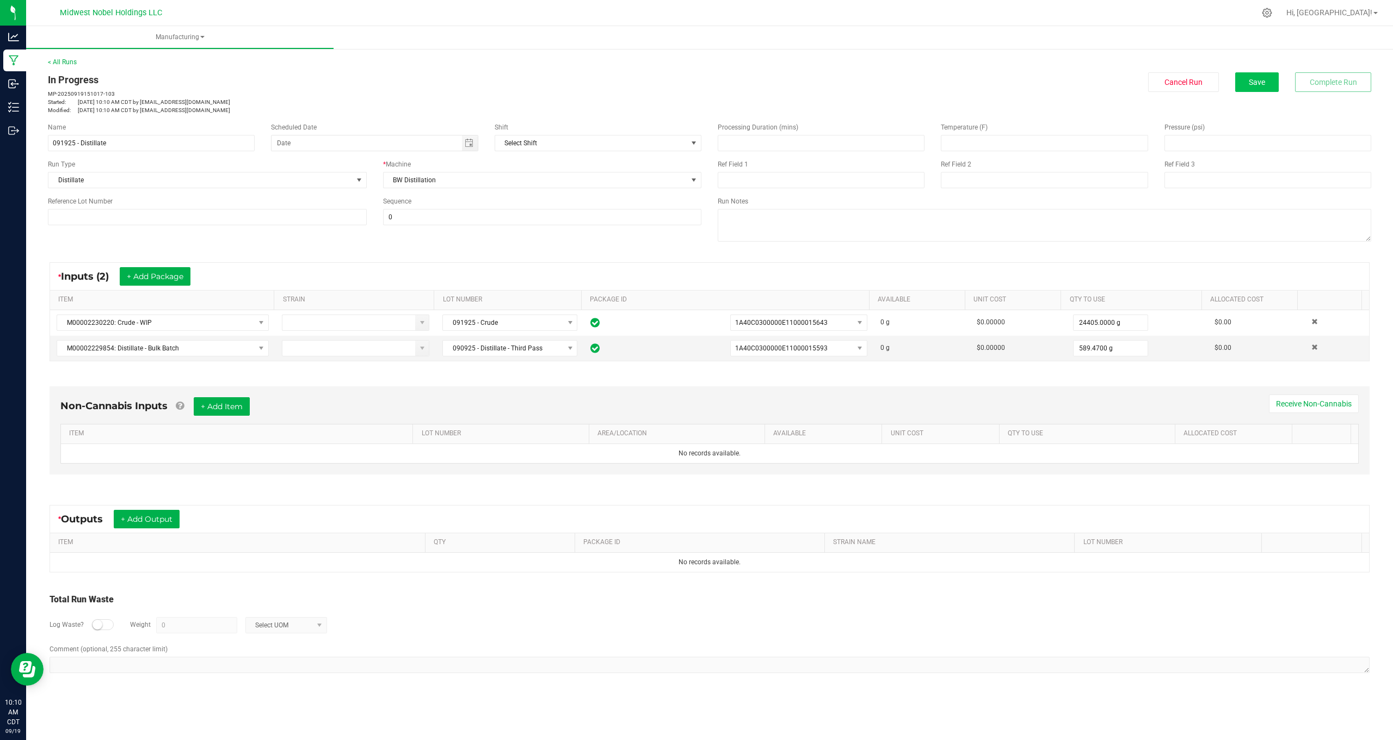
click at [1259, 79] on span "Save" at bounding box center [1257, 82] width 16 height 9
